Goal: Information Seeking & Learning: Learn about a topic

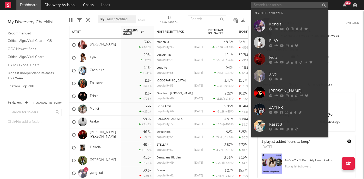
click at [262, 6] on input "text" at bounding box center [289, 5] width 77 height 6
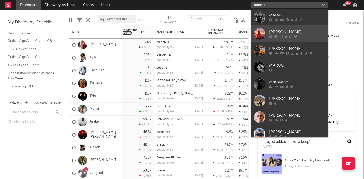
type input "marou"
click at [275, 31] on div "Marou Chenko" at bounding box center [297, 32] width 56 height 6
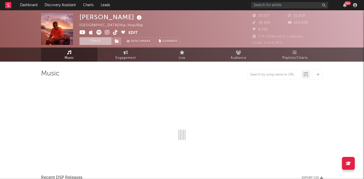
click at [90, 39] on button "Track" at bounding box center [95, 41] width 32 height 8
select select "6m"
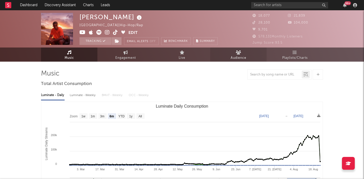
select select "6m"
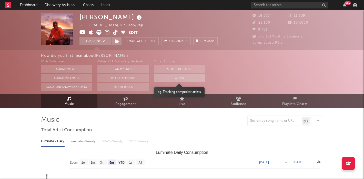
click at [177, 78] on button "Other" at bounding box center [179, 78] width 51 height 8
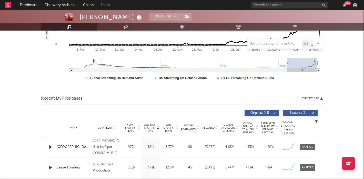
scroll to position [173, 0]
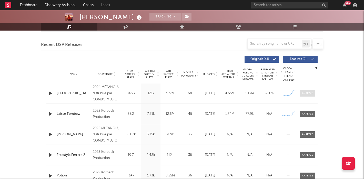
click at [306, 93] on div at bounding box center [307, 93] width 11 height 4
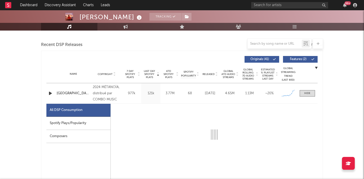
click at [89, 124] on div "Spotify Plays/Popularity" at bounding box center [78, 123] width 64 height 13
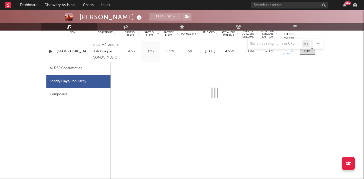
select select "1w"
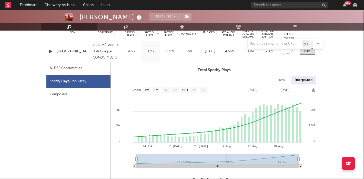
scroll to position [215, 0]
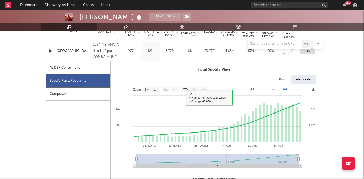
click at [80, 65] on div "All DSP Consumption" at bounding box center [66, 68] width 33 height 6
select select "1w"
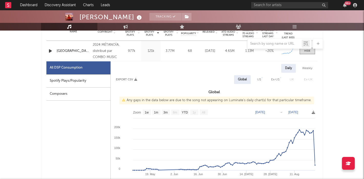
click at [85, 83] on div "Spotify Plays/Popularity" at bounding box center [78, 80] width 64 height 13
select select "1w"
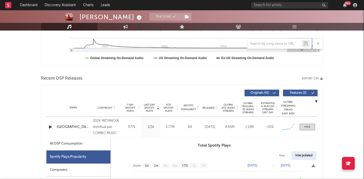
scroll to position [162, 0]
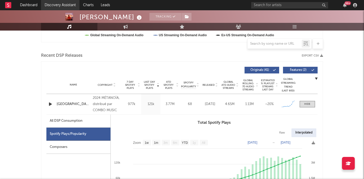
click at [51, 4] on link "Discovery Assistant" at bounding box center [60, 5] width 38 height 10
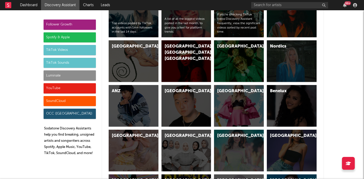
scroll to position [1382, 0]
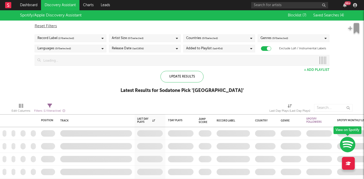
checkbox input "true"
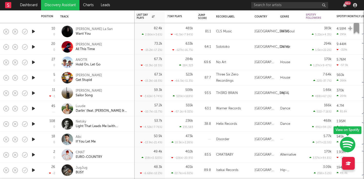
click at [50, 6] on link "Discovery Assistant" at bounding box center [60, 5] width 38 height 10
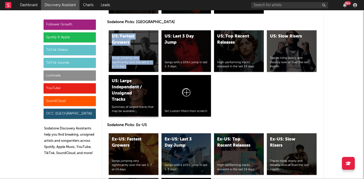
scroll to position [2432, 0]
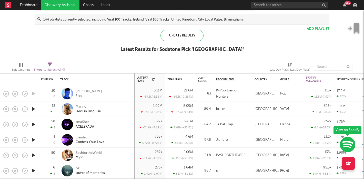
click at [34, 110] on icon "button" at bounding box center [33, 109] width 5 height 6
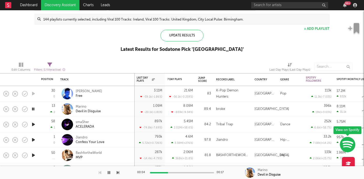
click at [113, 109] on div "Marino Devil in Disguise" at bounding box center [103, 108] width 55 height 9
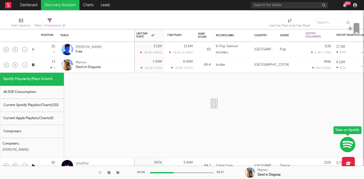
select select "1w"
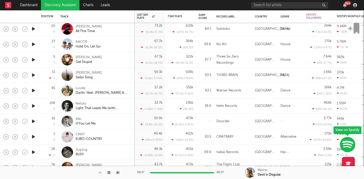
click at [34, 120] on icon "button" at bounding box center [33, 121] width 5 height 6
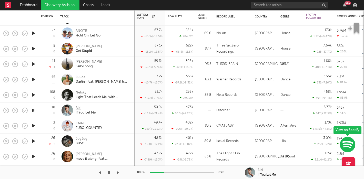
click at [78, 108] on div "Albi" at bounding box center [86, 108] width 20 height 5
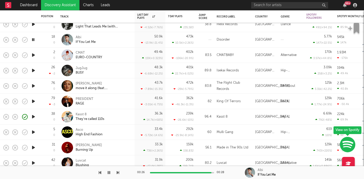
click at [33, 116] on icon "button" at bounding box center [33, 116] width 5 height 6
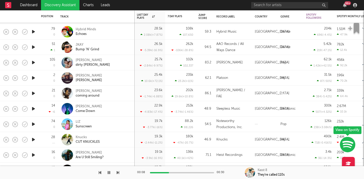
click at [34, 108] on icon "button" at bounding box center [33, 108] width 5 height 6
click at [33, 123] on icon "button" at bounding box center [33, 124] width 5 height 6
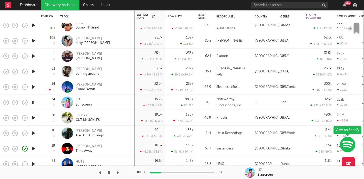
click at [33, 118] on icon "button" at bounding box center [33, 117] width 5 height 6
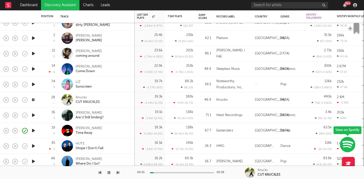
click at [33, 114] on icon "button" at bounding box center [33, 115] width 5 height 6
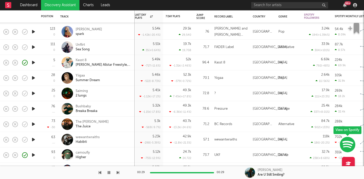
click at [31, 109] on icon "button" at bounding box center [33, 108] width 5 height 6
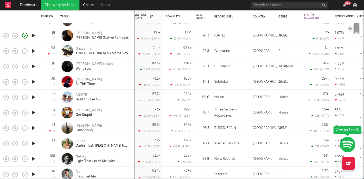
select select "1w"
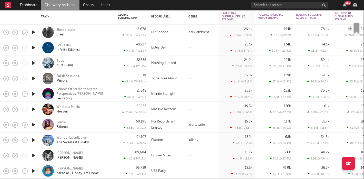
click at [34, 124] on icon "button" at bounding box center [33, 124] width 5 height 6
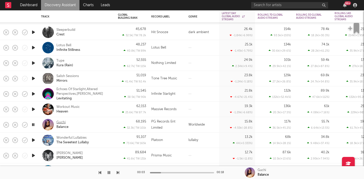
click at [60, 122] on div "Guchi" at bounding box center [60, 122] width 9 height 5
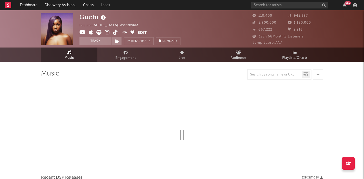
select select "6m"
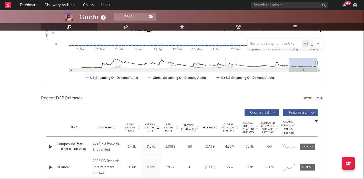
scroll to position [178, 0]
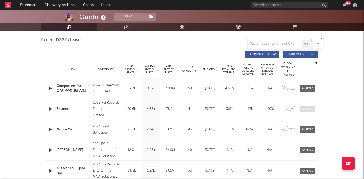
click at [312, 110] on div at bounding box center [307, 109] width 11 height 4
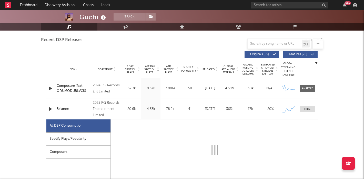
click at [73, 139] on div "Spotify Plays/Popularity" at bounding box center [78, 138] width 64 height 13
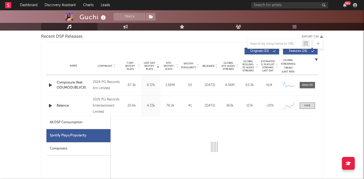
select select "1w"
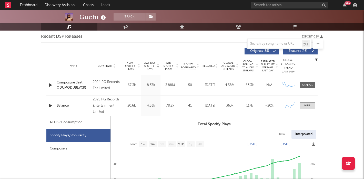
scroll to position [215, 0]
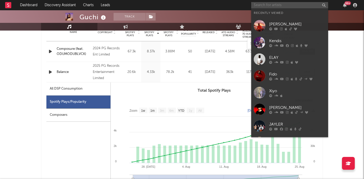
click at [269, 4] on input "text" at bounding box center [289, 5] width 77 height 6
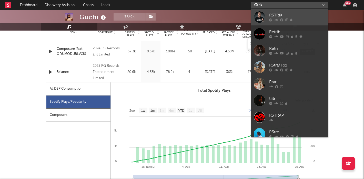
type input "r3trix"
click at [262, 15] on div at bounding box center [260, 17] width 12 height 12
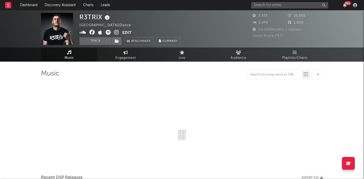
select select "1w"
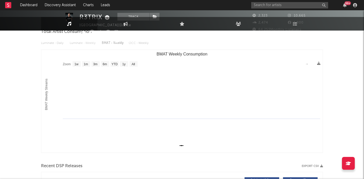
scroll to position [123, 0]
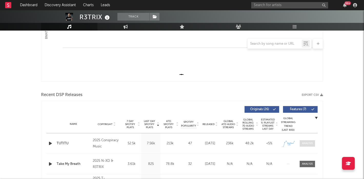
click at [300, 144] on span at bounding box center [306, 143] width 15 height 6
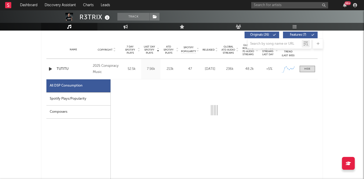
select select "1w"
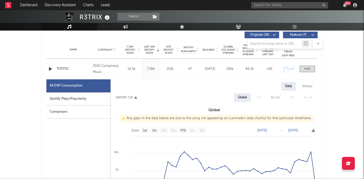
scroll to position [234, 0]
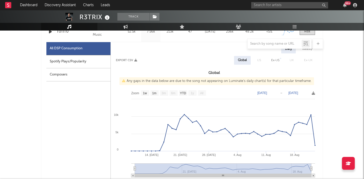
click at [92, 60] on div "Spotify Plays/Popularity" at bounding box center [78, 61] width 64 height 13
select select "1w"
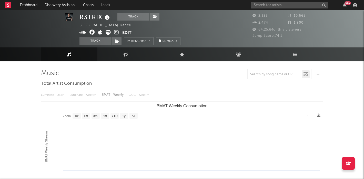
scroll to position [0, 0]
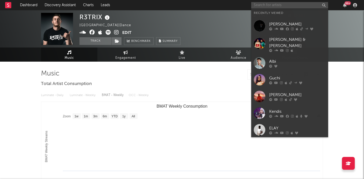
click at [259, 5] on input "text" at bounding box center [289, 5] width 77 height 6
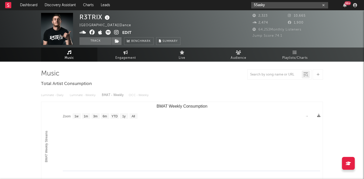
click at [287, 5] on input "55asky" at bounding box center [289, 5] width 77 height 6
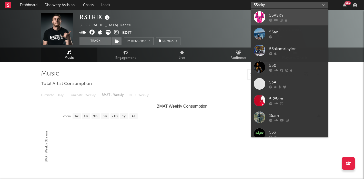
type input "55asky"
click at [269, 14] on div "55ASKY" at bounding box center [297, 15] width 56 height 6
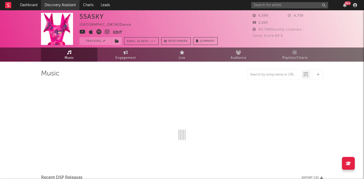
select select "1w"
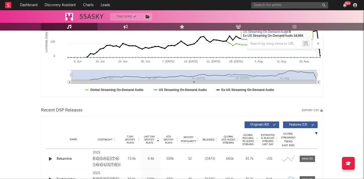
scroll to position [180, 0]
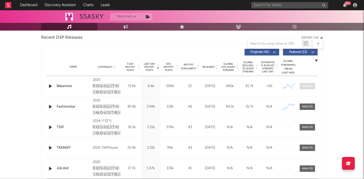
click at [300, 86] on span at bounding box center [306, 86] width 15 height 6
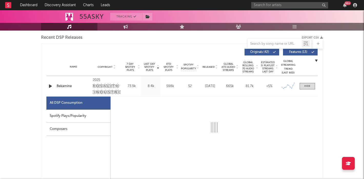
select select "1w"
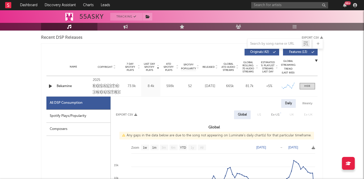
click at [60, 118] on div "Spotify Plays/Popularity" at bounding box center [78, 115] width 64 height 13
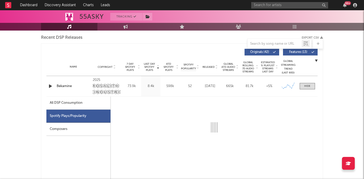
select select "1w"
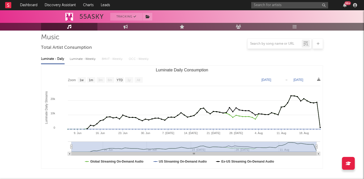
scroll to position [0, 0]
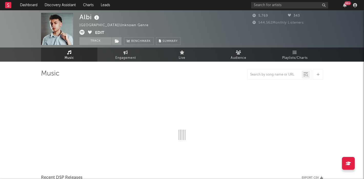
select select "6m"
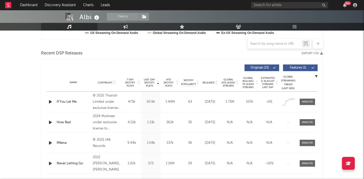
scroll to position [165, 0]
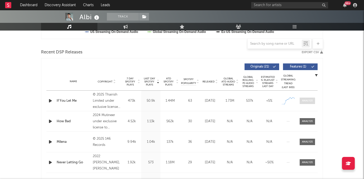
click at [302, 99] on div at bounding box center [307, 101] width 11 height 4
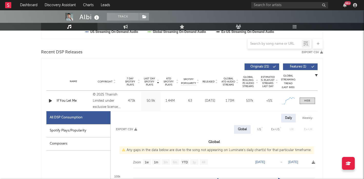
click at [89, 128] on div "Spotify Plays/Popularity" at bounding box center [78, 130] width 64 height 13
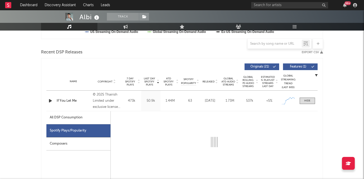
select select "1w"
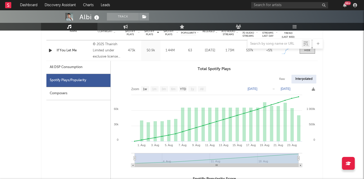
scroll to position [215, 0]
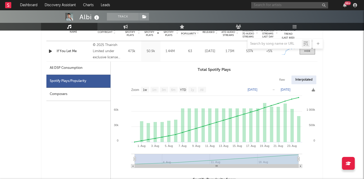
click at [278, 3] on input "text" at bounding box center [289, 5] width 77 height 6
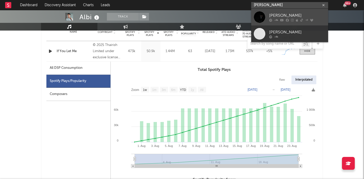
type input "[PERSON_NAME]"
click at [265, 16] on link "Myles Lloyd" at bounding box center [289, 17] width 77 height 17
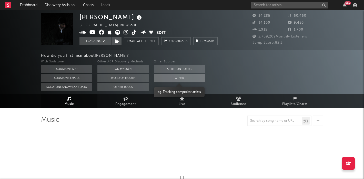
click at [168, 76] on button "Other" at bounding box center [179, 78] width 51 height 8
select select "6m"
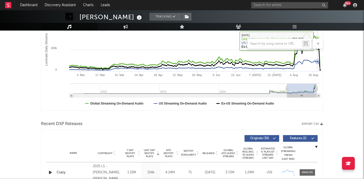
scroll to position [202, 0]
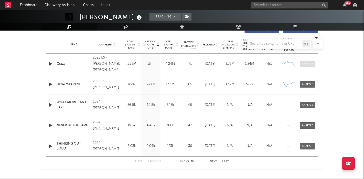
click at [308, 66] on span at bounding box center [306, 63] width 15 height 6
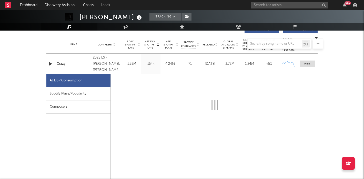
select select "1w"
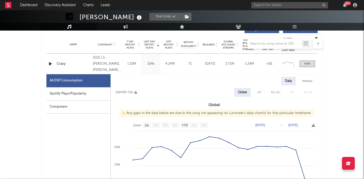
click at [71, 97] on div "Spotify Plays/Popularity" at bounding box center [78, 93] width 64 height 13
select select "1w"
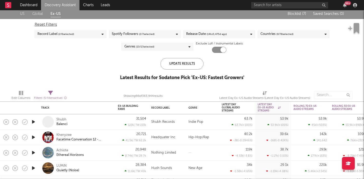
click at [35, 122] on icon "button" at bounding box center [33, 121] width 5 height 6
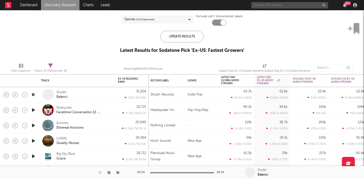
click at [293, 3] on input "text" at bounding box center [289, 5] width 77 height 6
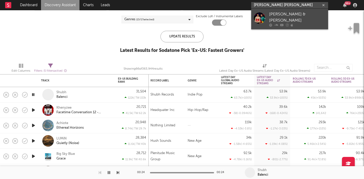
type input "[PERSON_NAME] [PERSON_NAME]"
click at [260, 14] on div at bounding box center [260, 18] width 12 height 12
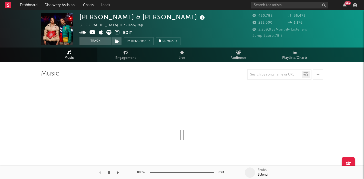
select select "6m"
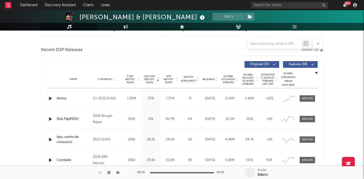
scroll to position [167, 0]
click at [308, 99] on div at bounding box center [307, 99] width 11 height 4
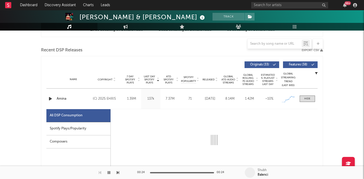
select select "1w"
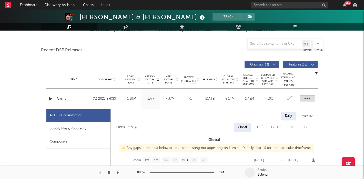
click at [58, 131] on div "Spotify Plays/Popularity" at bounding box center [78, 128] width 64 height 13
select select "1w"
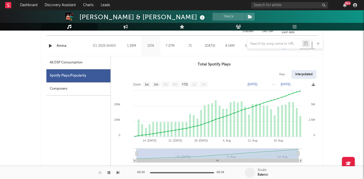
scroll to position [230, 0]
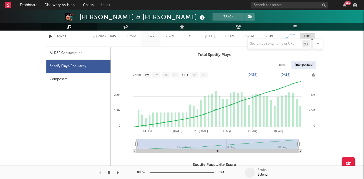
click at [57, 49] on div "All DSP Consumption" at bounding box center [78, 53] width 64 height 13
select select "1w"
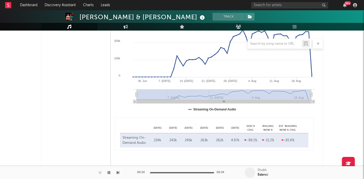
scroll to position [435, 0]
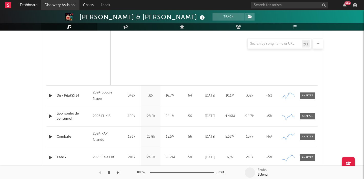
click at [55, 8] on link "Discovery Assistant" at bounding box center [60, 5] width 38 height 10
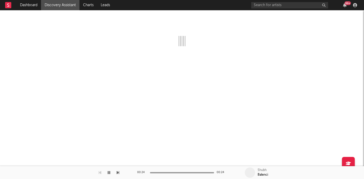
click at [48, 7] on link "Discovery Assistant" at bounding box center [60, 5] width 38 height 10
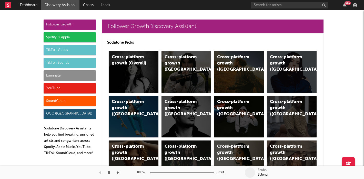
click at [285, 9] on div "99 +" at bounding box center [305, 5] width 108 height 10
click at [285, 6] on input "text" at bounding box center [289, 5] width 77 height 6
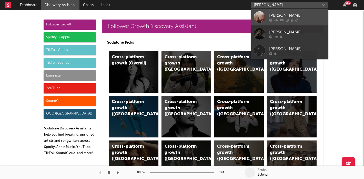
type input "evan mcgee"
click at [266, 14] on link "Evan McGee" at bounding box center [289, 17] width 77 height 17
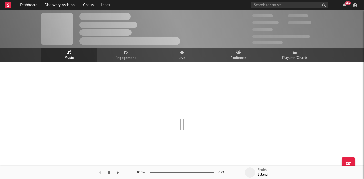
select select "1w"
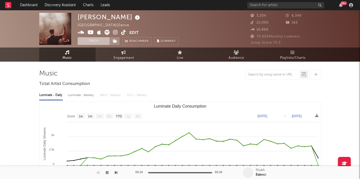
click at [92, 39] on button "Track" at bounding box center [94, 41] width 32 height 8
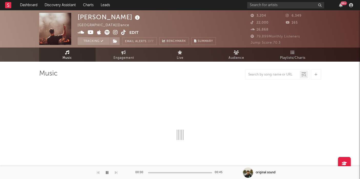
select select "1w"
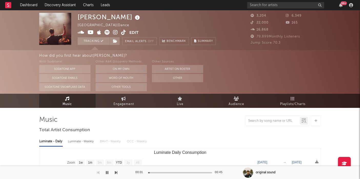
click at [123, 34] on icon at bounding box center [123, 32] width 5 height 5
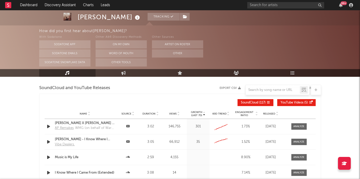
scroll to position [434, 0]
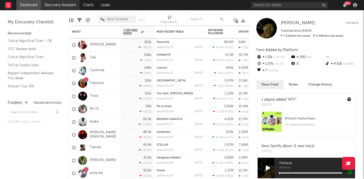
click at [59, 6] on link "Discovery Assistant" at bounding box center [60, 5] width 38 height 10
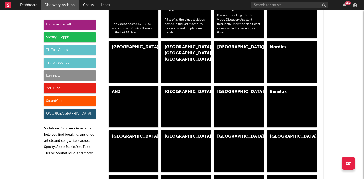
scroll to position [1350, 0]
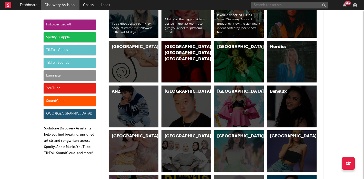
click at [274, 3] on input "text" at bounding box center [289, 5] width 77 height 6
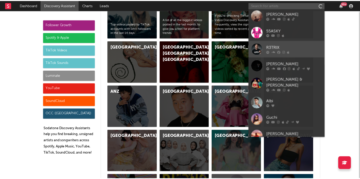
scroll to position [0, 0]
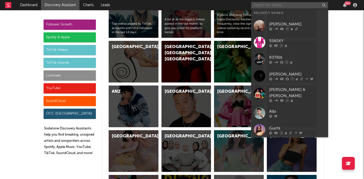
click at [273, 6] on input "text" at bounding box center [289, 5] width 77 height 6
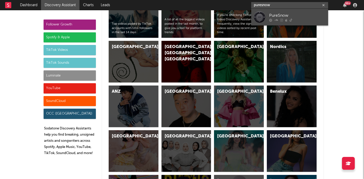
type input "puresnow"
click at [270, 16] on div "PureSnow" at bounding box center [297, 15] width 56 height 6
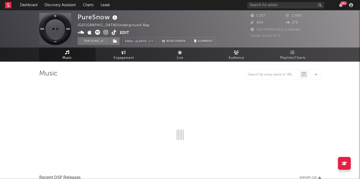
select select "1w"
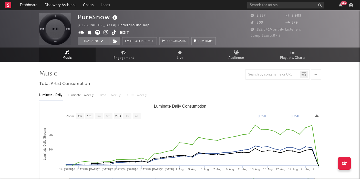
click at [112, 31] on icon at bounding box center [114, 32] width 5 height 5
click at [236, 55] on span "Audience" at bounding box center [236, 58] width 16 height 6
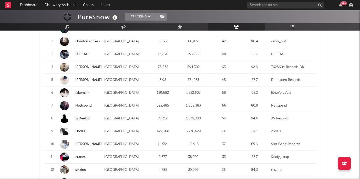
scroll to position [540, 0]
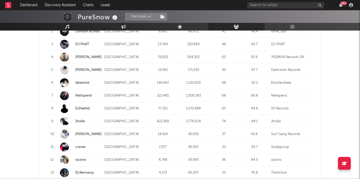
click at [79, 119] on link "2hollis" at bounding box center [80, 120] width 10 height 3
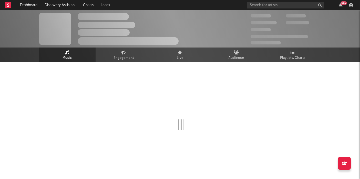
select select "6m"
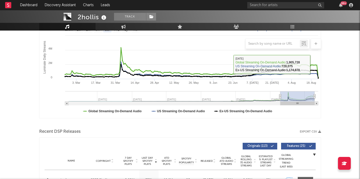
scroll to position [161, 0]
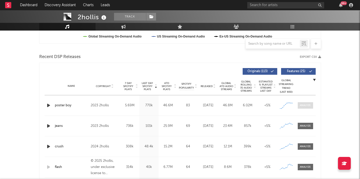
click at [299, 104] on span at bounding box center [305, 105] width 15 height 6
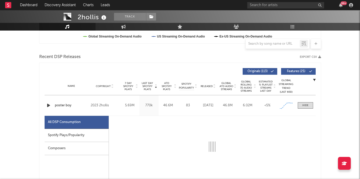
click at [69, 133] on div "Spotify Plays/Popularity" at bounding box center [77, 135] width 64 height 13
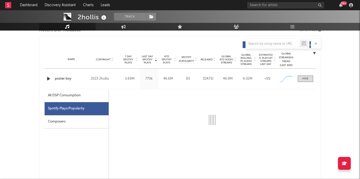
scroll to position [204, 0]
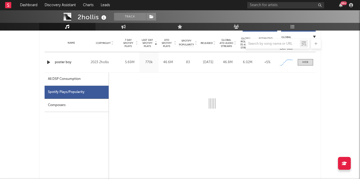
select select "6m"
select select "1w"
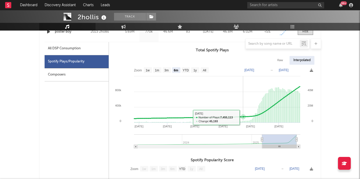
scroll to position [198, 0]
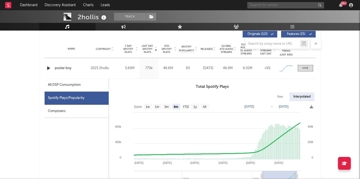
click at [293, 7] on input "text" at bounding box center [285, 5] width 77 height 6
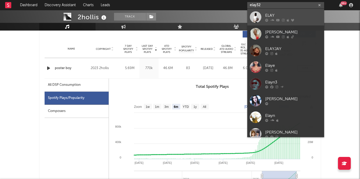
type input "elay32"
click at [294, 13] on div "ELAY" at bounding box center [293, 15] width 56 height 6
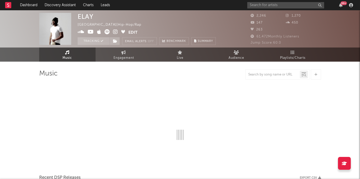
select select "1w"
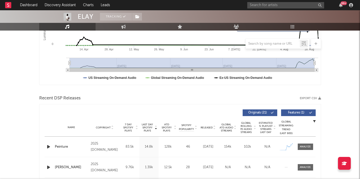
scroll to position [156, 0]
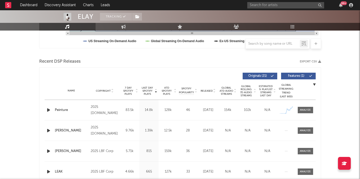
click at [308, 106] on div "Name Peinture Copyright 2025 LBF.MUSIC Label LBF.MUSIC Album Names Peinture Com…" at bounding box center [180, 110] width 271 height 20
click at [307, 107] on span at bounding box center [305, 110] width 15 height 6
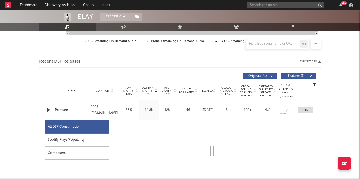
click at [105, 144] on div "Spotify Plays/Popularity" at bounding box center [77, 139] width 64 height 13
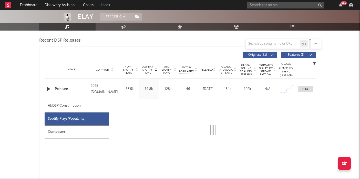
scroll to position [198, 0]
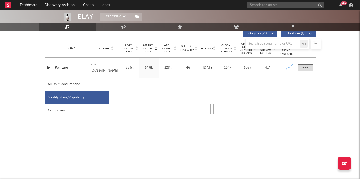
select select "1w"
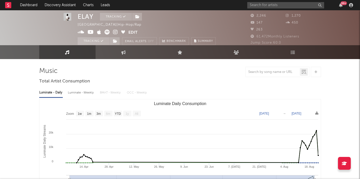
scroll to position [0, 0]
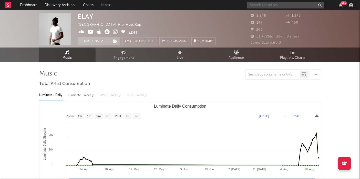
click at [281, 6] on input "text" at bounding box center [285, 5] width 77 height 6
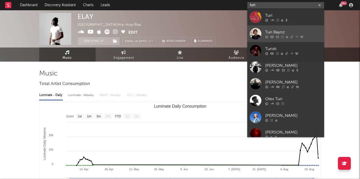
type input "turi"
click at [262, 30] on link "Turi Bayoz" at bounding box center [285, 33] width 77 height 17
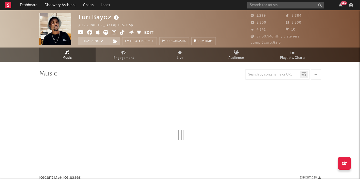
select select "1w"
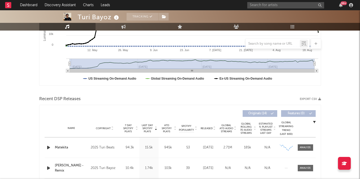
scroll to position [176, 0]
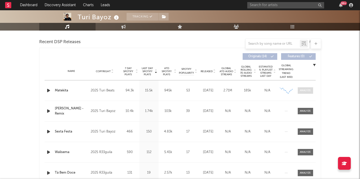
click at [302, 88] on span at bounding box center [305, 90] width 15 height 6
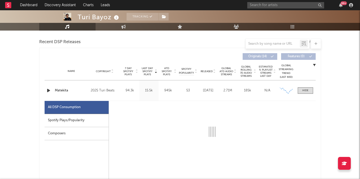
click at [88, 125] on div "Spotify Plays/Popularity" at bounding box center [77, 120] width 64 height 13
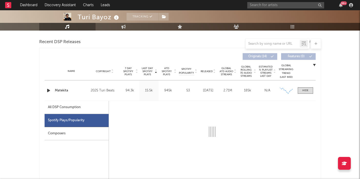
select select "1w"
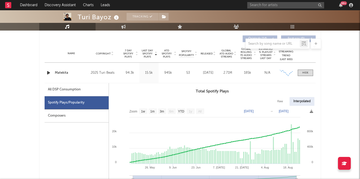
scroll to position [220, 0]
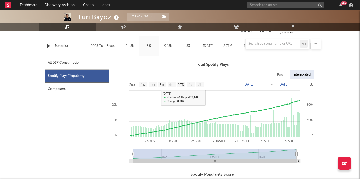
click at [68, 60] on div "All DSP Consumption" at bounding box center [64, 63] width 33 height 6
select select "1w"
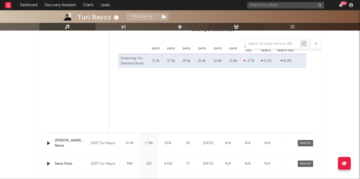
click at [236, 28] on icon at bounding box center [236, 27] width 5 height 4
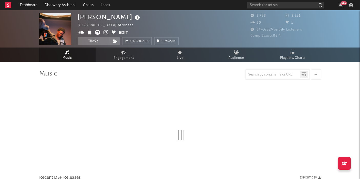
select select "1w"
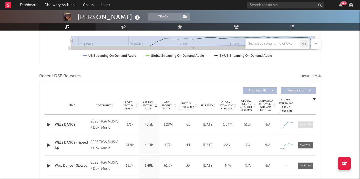
scroll to position [162, 0]
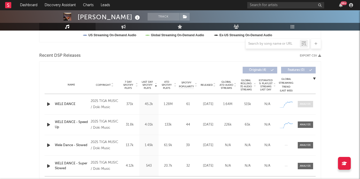
click at [305, 102] on div at bounding box center [305, 104] width 11 height 4
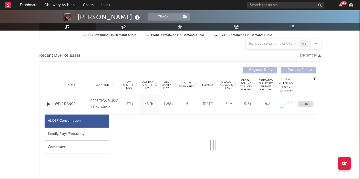
select select "1w"
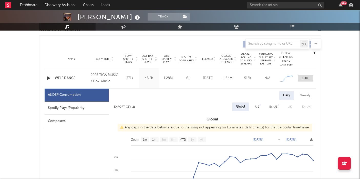
scroll to position [210, 0]
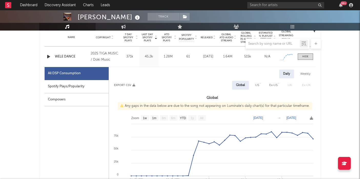
click at [73, 83] on div "Spotify Plays/Popularity" at bounding box center [77, 86] width 64 height 13
select select "1w"
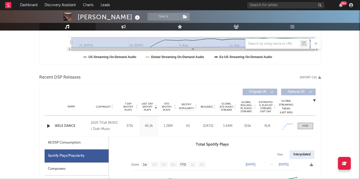
scroll to position [4, 0]
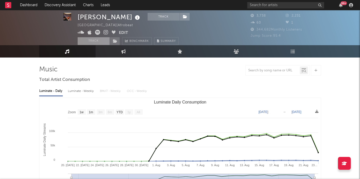
click at [90, 40] on button "Track" at bounding box center [94, 41] width 32 height 8
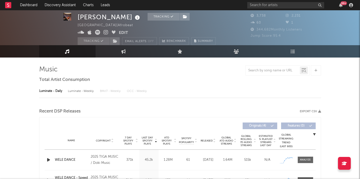
select select "1w"
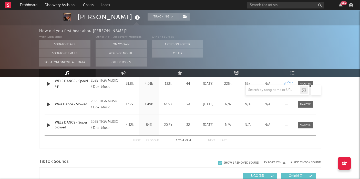
scroll to position [408, 0]
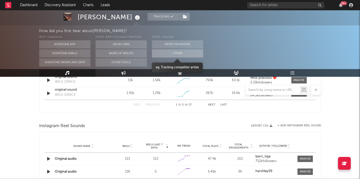
click at [179, 54] on button "Other" at bounding box center [177, 53] width 51 height 8
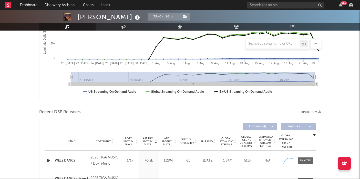
scroll to position [0, 0]
